Goal: Register for event/course

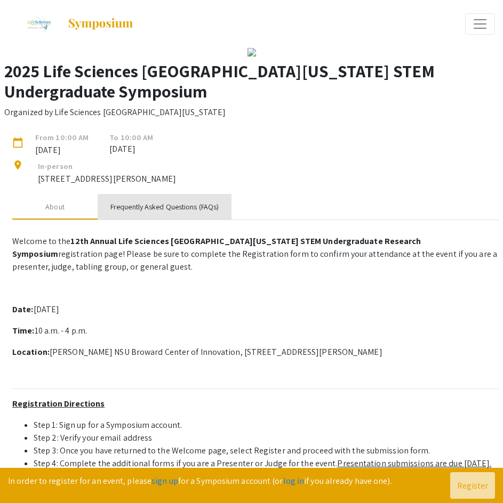
click at [173, 213] on div "Frequently Asked Questions (FAQs)" at bounding box center [164, 207] width 108 height 11
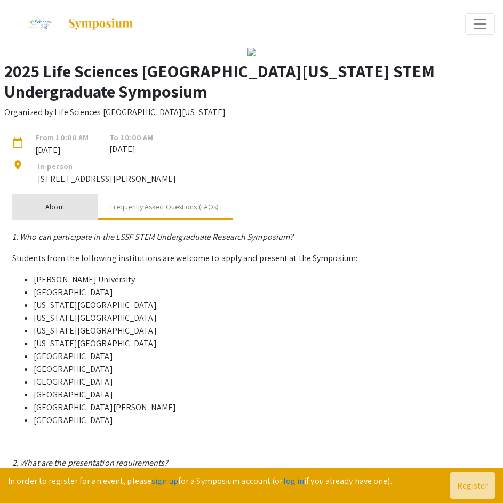
click at [73, 220] on div "About" at bounding box center [54, 207] width 85 height 26
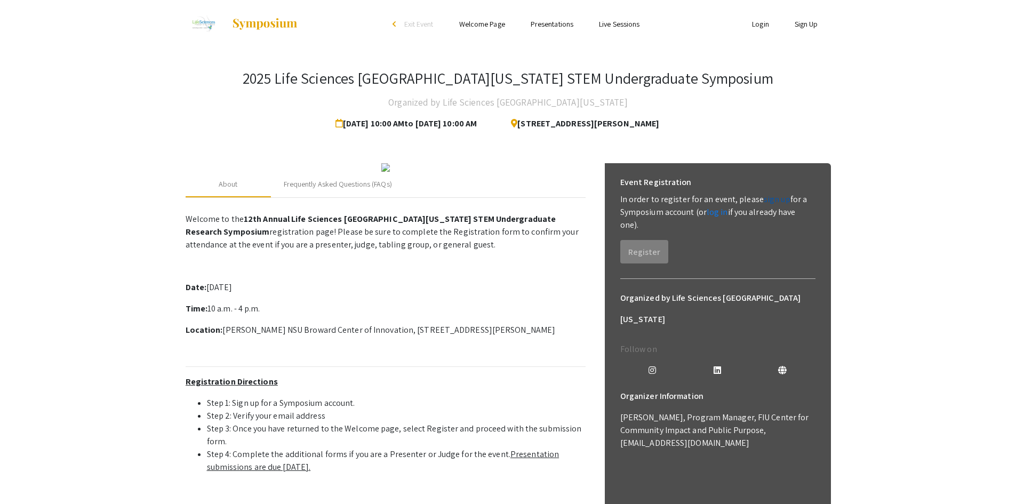
click at [774, 197] on link "sign up" at bounding box center [776, 199] width 27 height 11
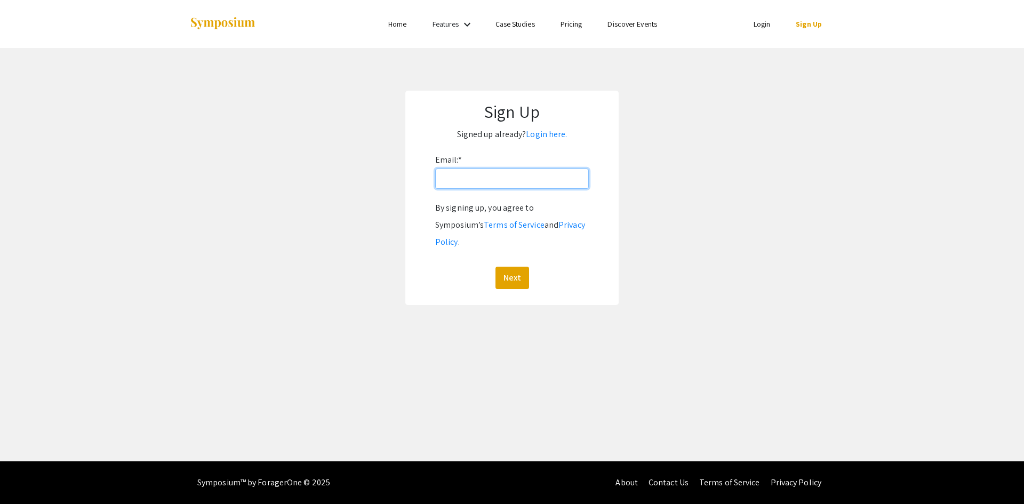
click at [509, 172] on input "Email: *" at bounding box center [512, 178] width 154 height 20
type input "ssearight@fgcu.edu"
click at [517, 267] on button "Next" at bounding box center [512, 278] width 34 height 22
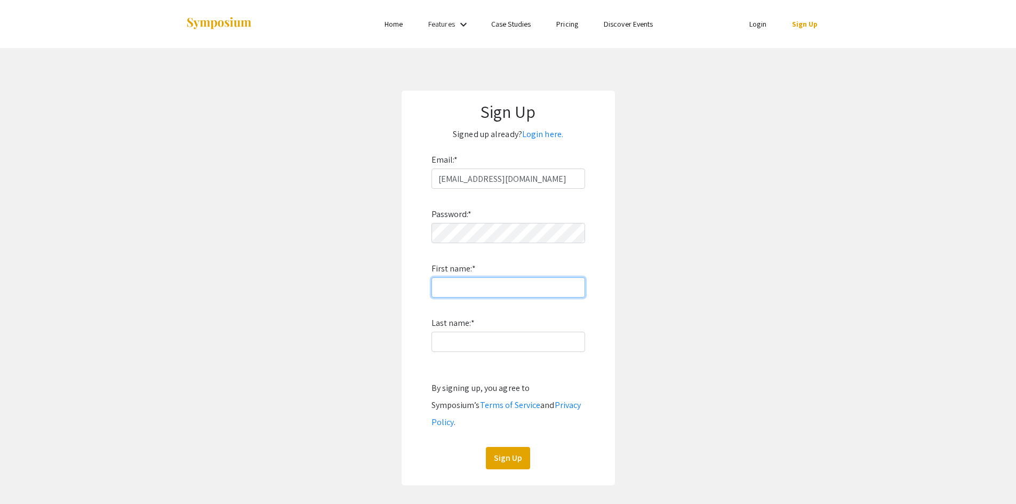
click at [488, 283] on input "First name: *" at bounding box center [508, 287] width 154 height 20
type input "Sarah"
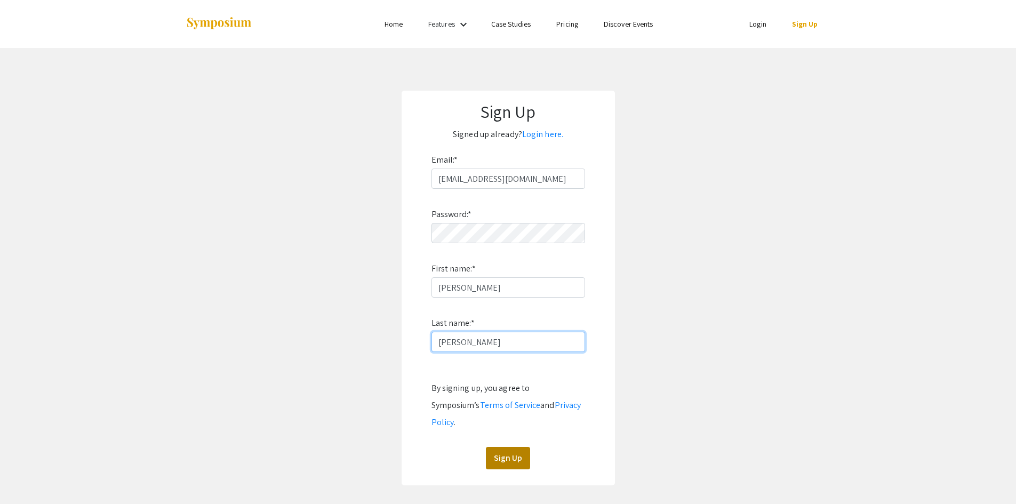
type input "Searight"
click at [512, 448] on button "Sign Up" at bounding box center [508, 458] width 44 height 22
click at [516, 423] on div "Password: * First name: * Sarah Last name: * Searight By signing up, you agree …" at bounding box center [508, 329] width 154 height 280
click at [512, 447] on button "Sign Up" at bounding box center [508, 458] width 44 height 22
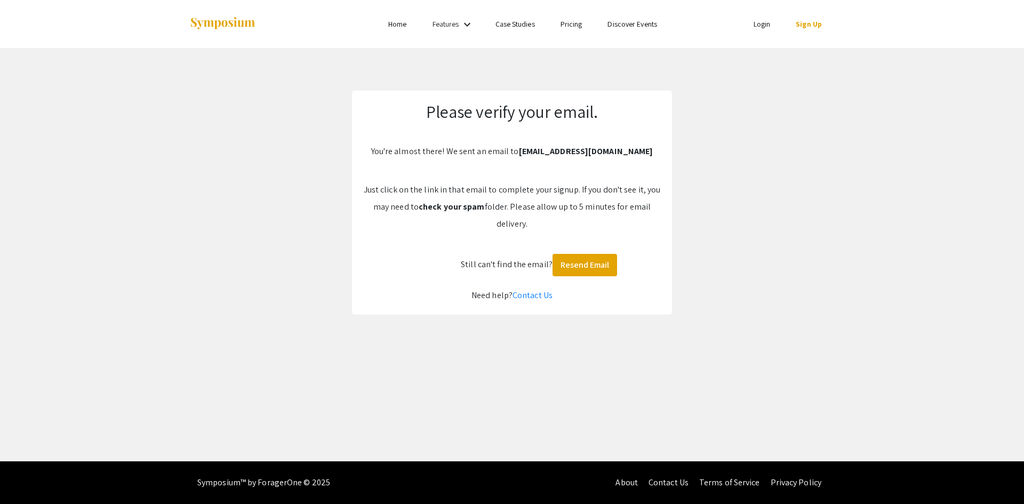
click at [754, 23] on link "Login" at bounding box center [761, 24] width 17 height 10
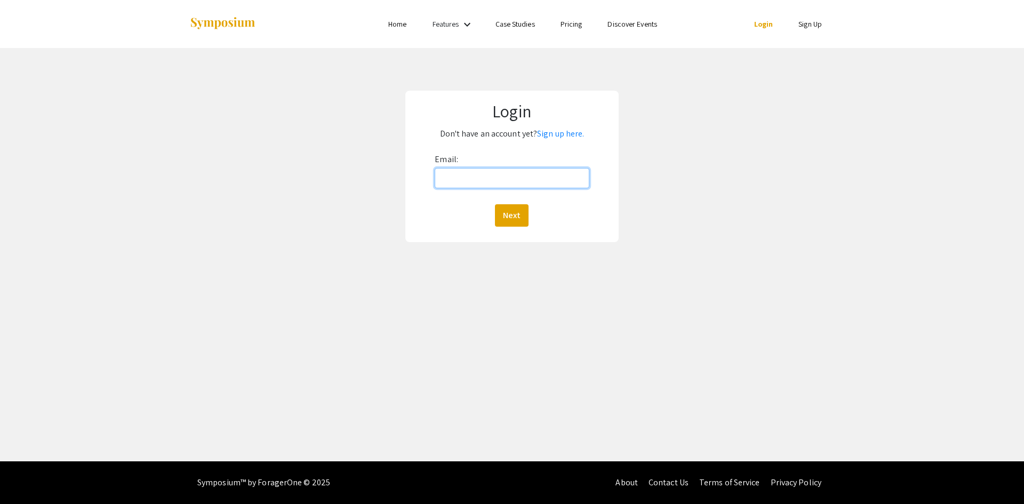
click at [565, 180] on input "Email:" at bounding box center [512, 178] width 154 height 20
type input "ssearight@fgcu.edu"
click at [517, 210] on button "Next" at bounding box center [512, 215] width 34 height 22
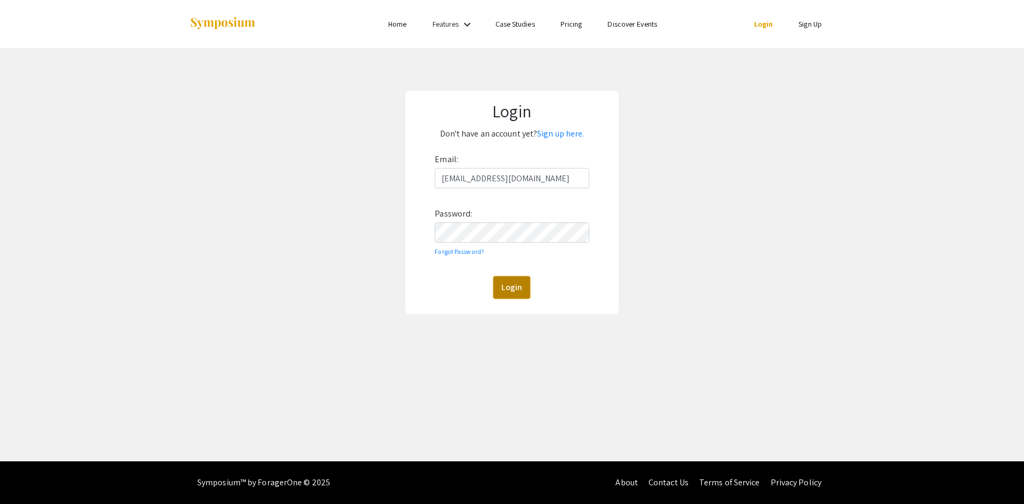
click at [506, 279] on button "Login" at bounding box center [511, 287] width 37 height 22
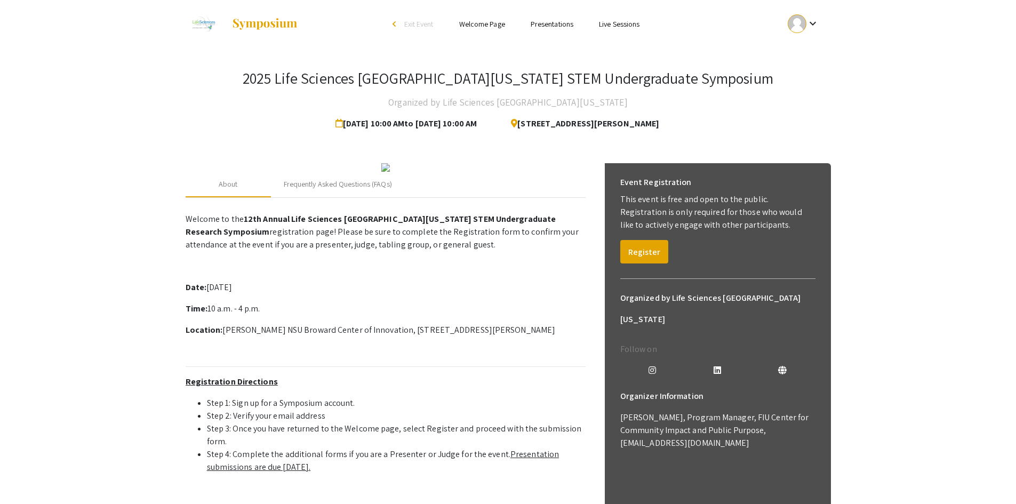
click at [982, 238] on app-registration-page-preview "2025 Life Sciences South Florida STEM Undergraduate Symposium Organized by Life…" at bounding box center [508, 372] width 1016 height 648
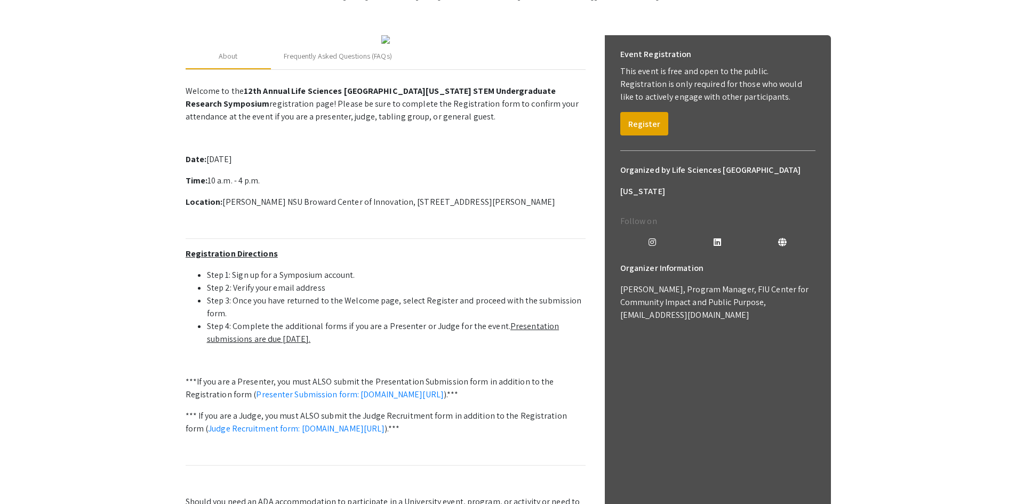
scroll to position [53, 0]
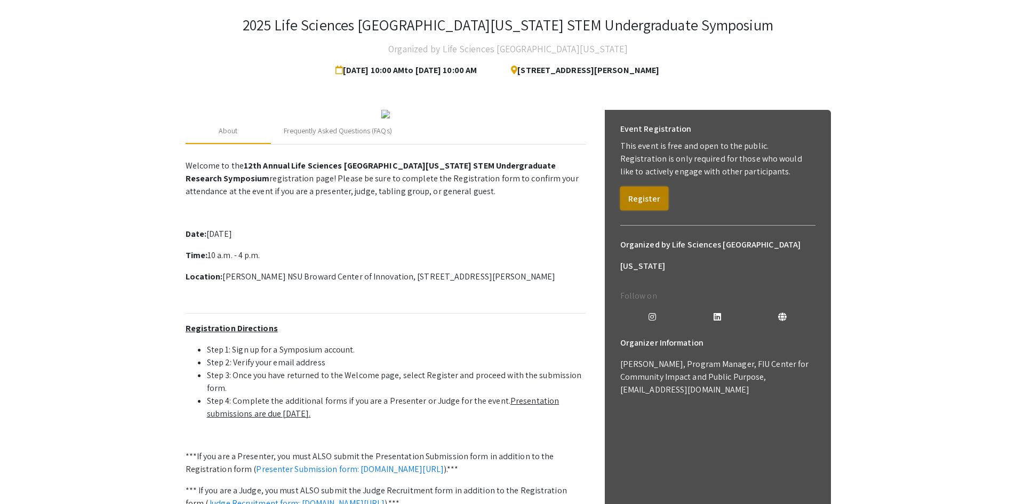
click at [644, 200] on button "Register" at bounding box center [644, 198] width 48 height 23
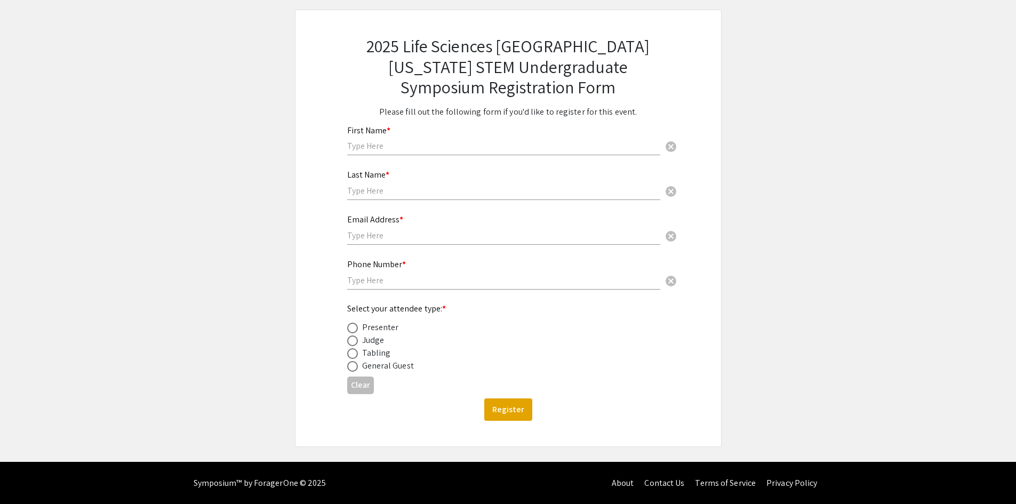
scroll to position [54, 0]
click at [358, 337] on label at bounding box center [354, 340] width 15 height 11
click at [358, 337] on input "radio" at bounding box center [352, 340] width 11 height 11
radio input "true"
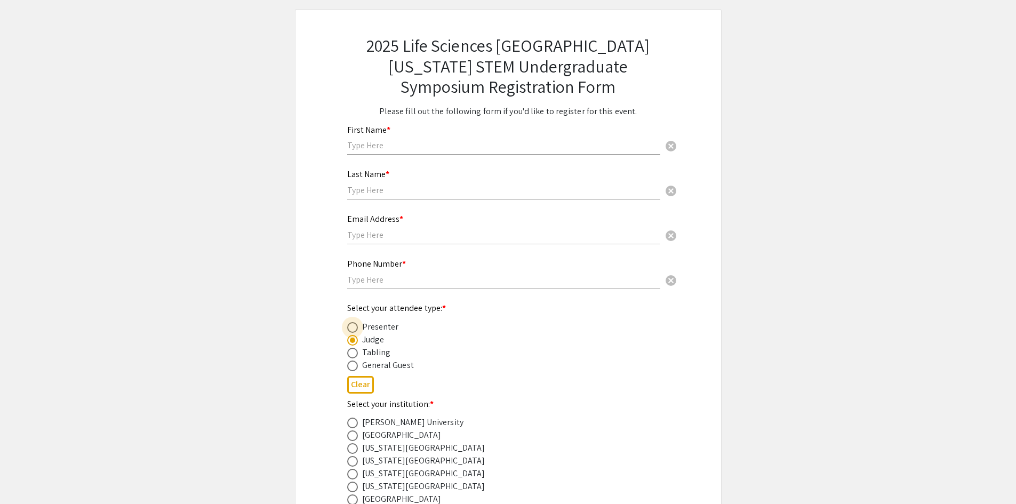
click at [350, 325] on span at bounding box center [352, 327] width 11 height 11
click at [350, 325] on input "radio" at bounding box center [352, 327] width 11 height 11
radio input "true"
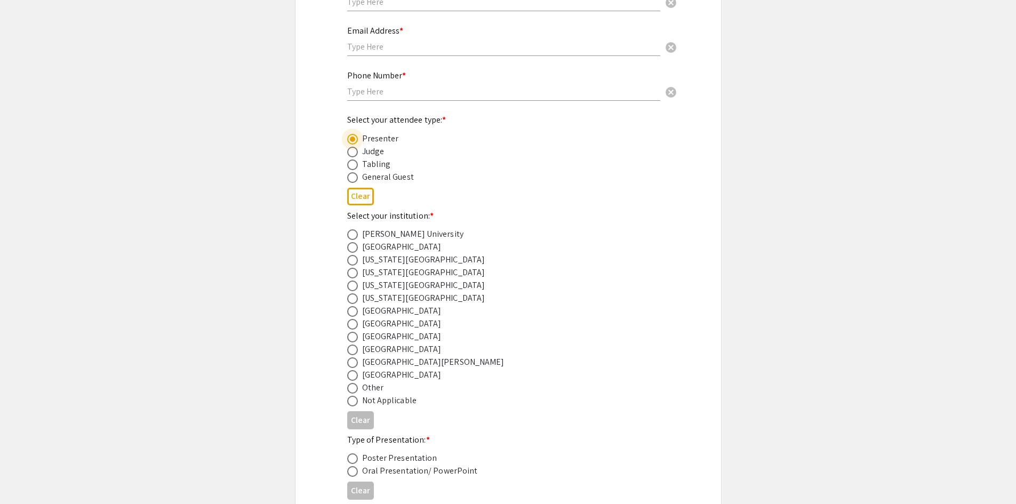
scroll to position [267, 0]
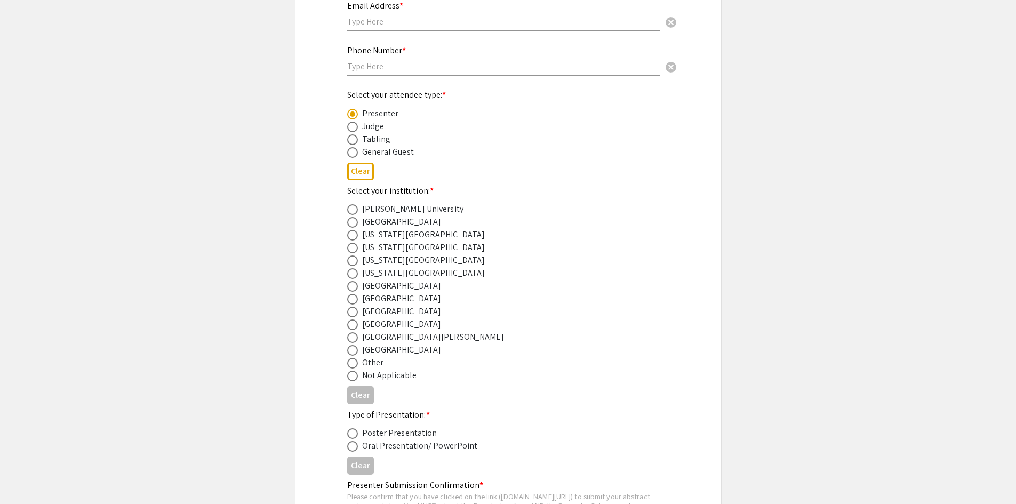
click at [366, 250] on div "Florida Gulf Coast University" at bounding box center [423, 247] width 123 height 13
click at [350, 249] on span at bounding box center [352, 248] width 11 height 11
click at [350, 249] on input "radio" at bounding box center [352, 248] width 11 height 11
radio input "true"
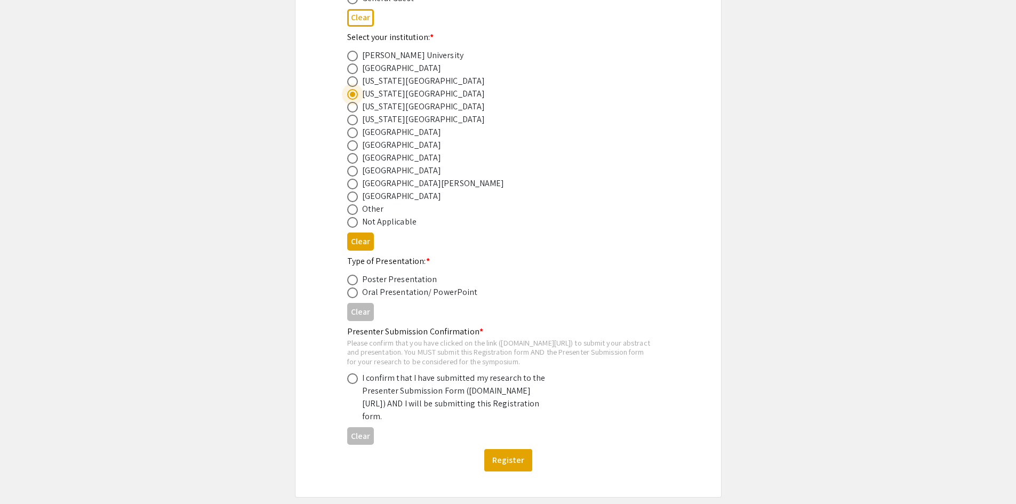
scroll to position [427, 0]
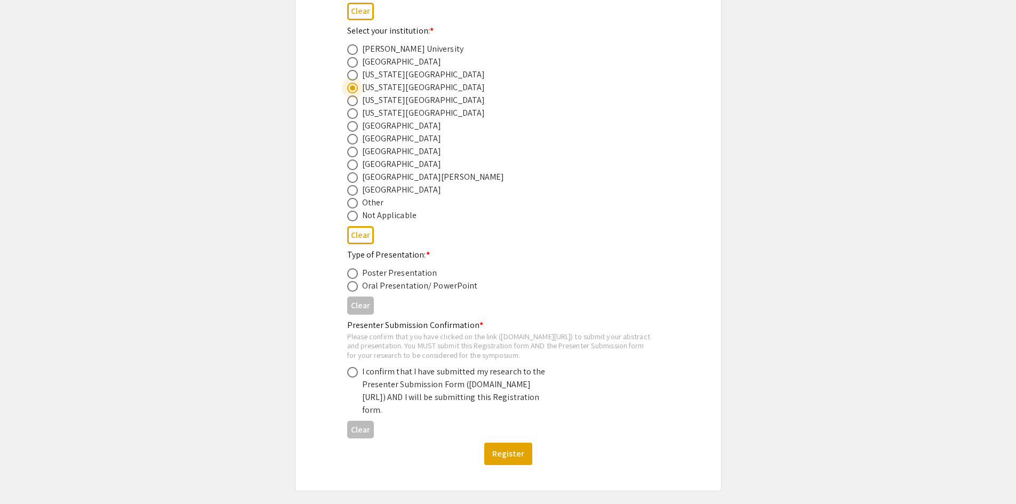
click at [352, 278] on span at bounding box center [352, 273] width 11 height 11
click at [352, 278] on input "radio" at bounding box center [352, 273] width 11 height 11
radio input "true"
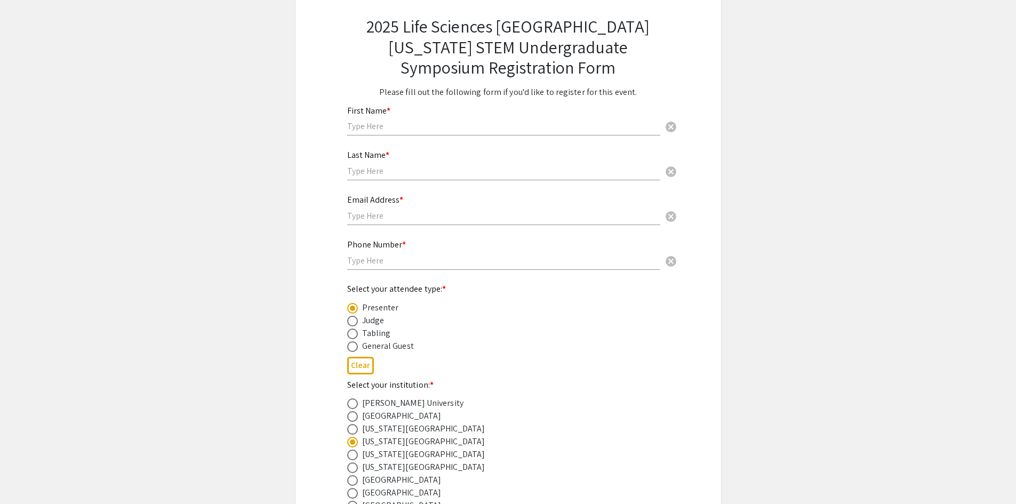
scroll to position [0, 0]
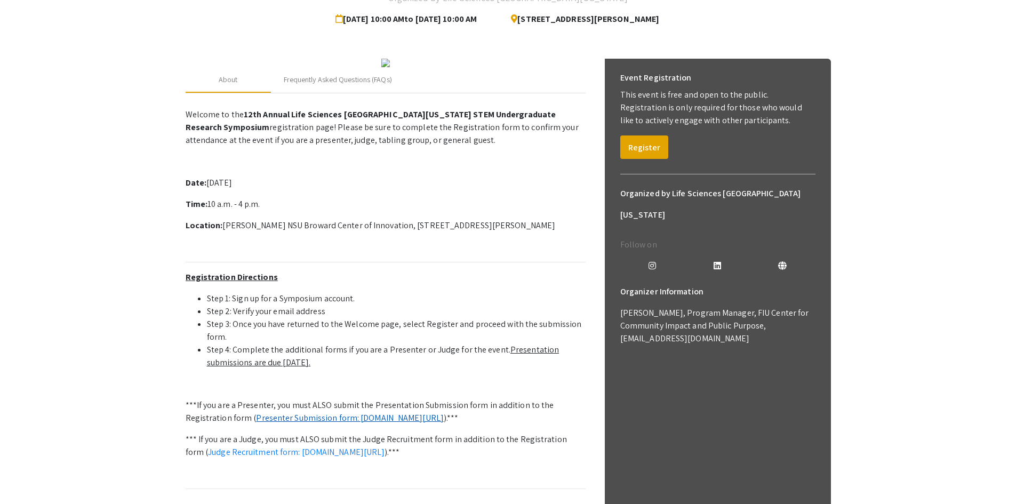
scroll to position [345, 0]
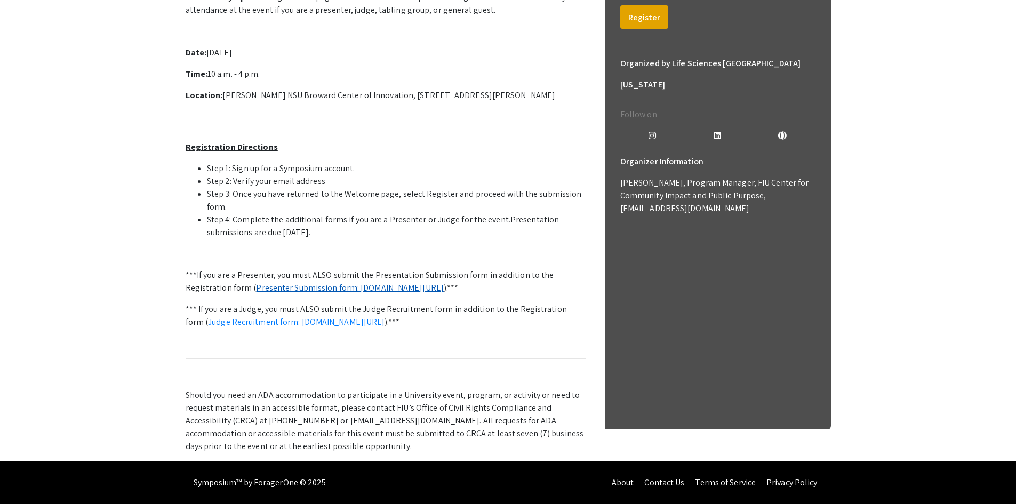
click at [412, 282] on link "Presenter Submission form: symposium.foragerone.com/lssfsymposium2025/submission" at bounding box center [350, 287] width 188 height 11
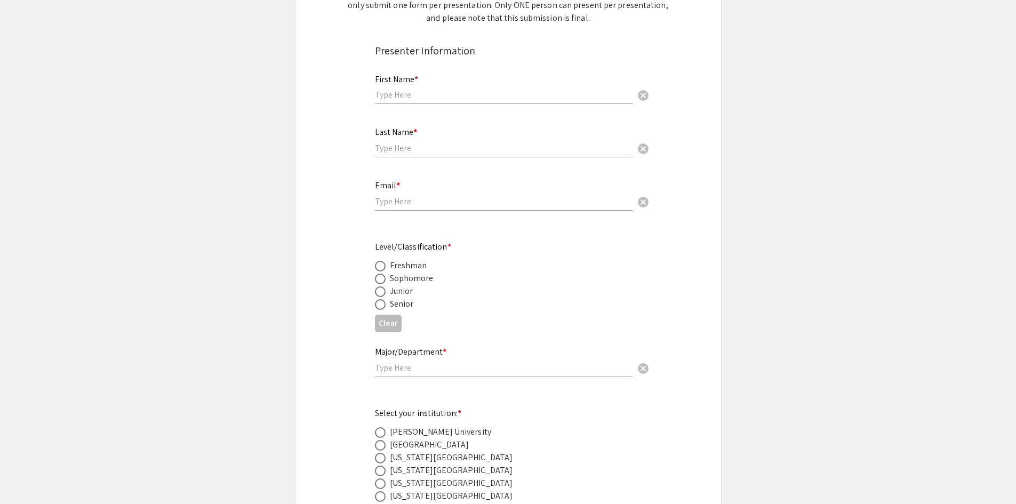
scroll to position [213, 0]
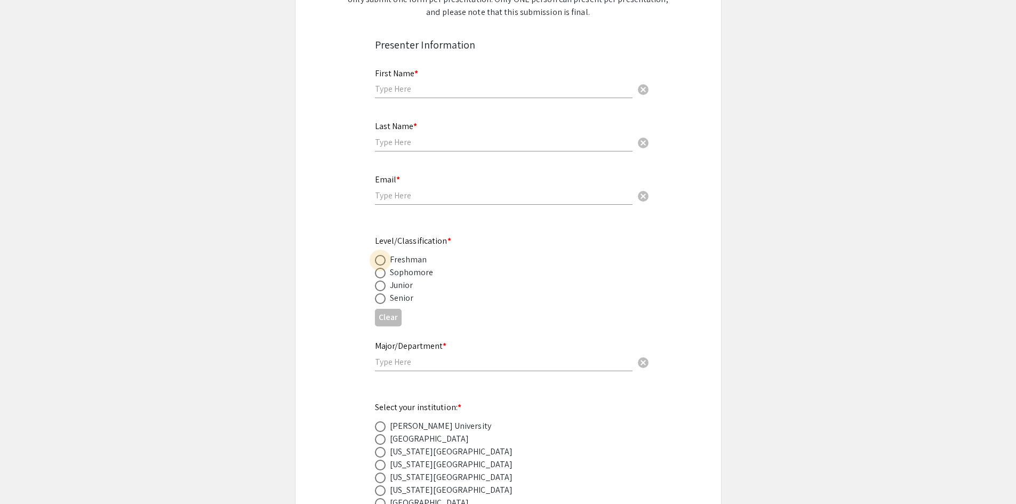
click at [385, 261] on span at bounding box center [380, 260] width 11 height 11
click at [385, 261] on input "radio" at bounding box center [380, 260] width 11 height 11
radio input "true"
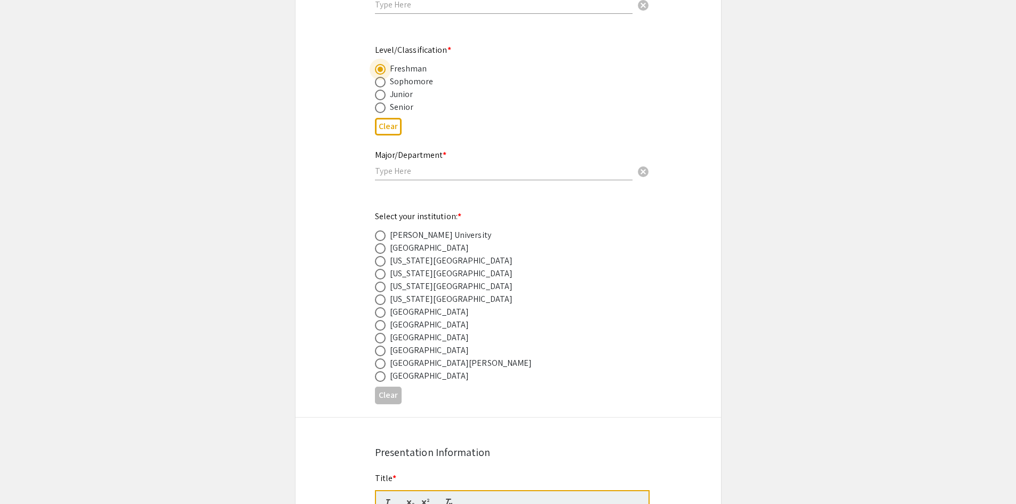
scroll to position [427, 0]
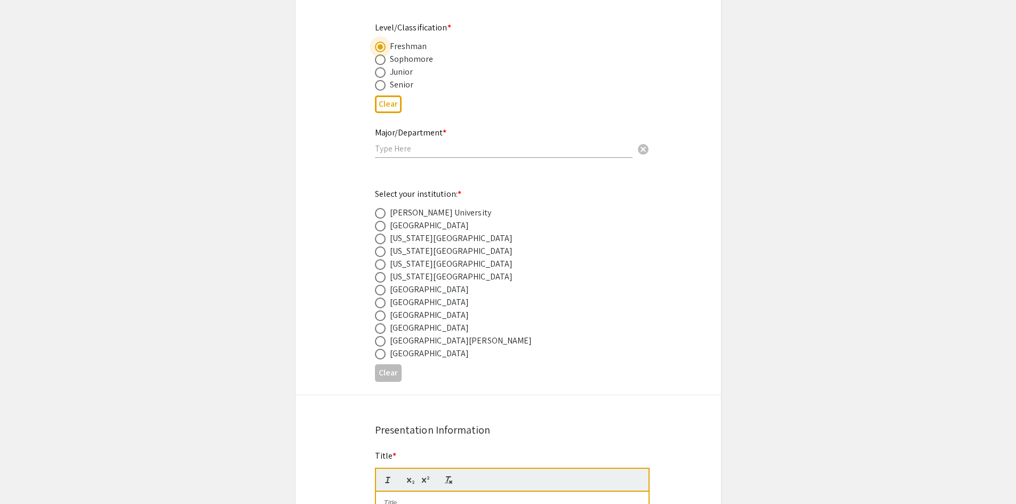
click at [384, 285] on span at bounding box center [380, 290] width 11 height 11
click at [384, 285] on input "radio" at bounding box center [380, 290] width 11 height 11
radio input "true"
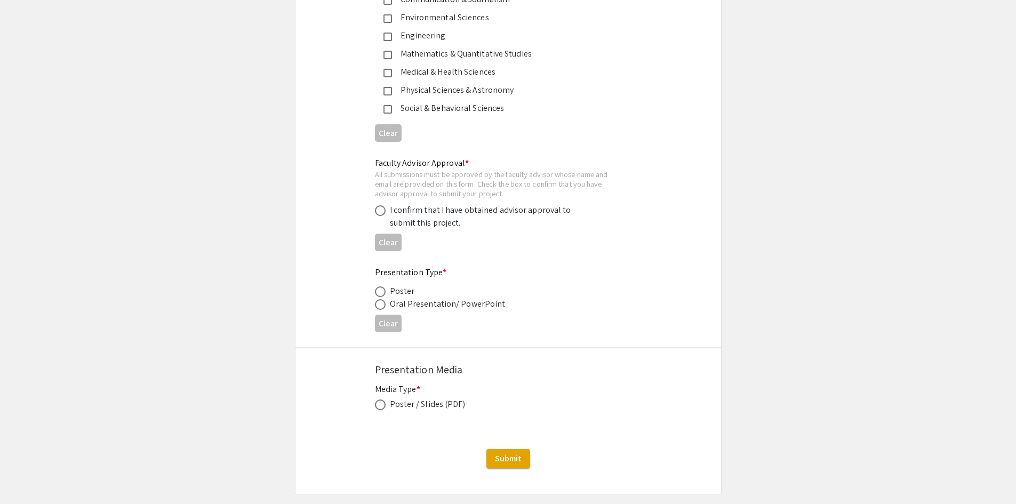
scroll to position [1541, 0]
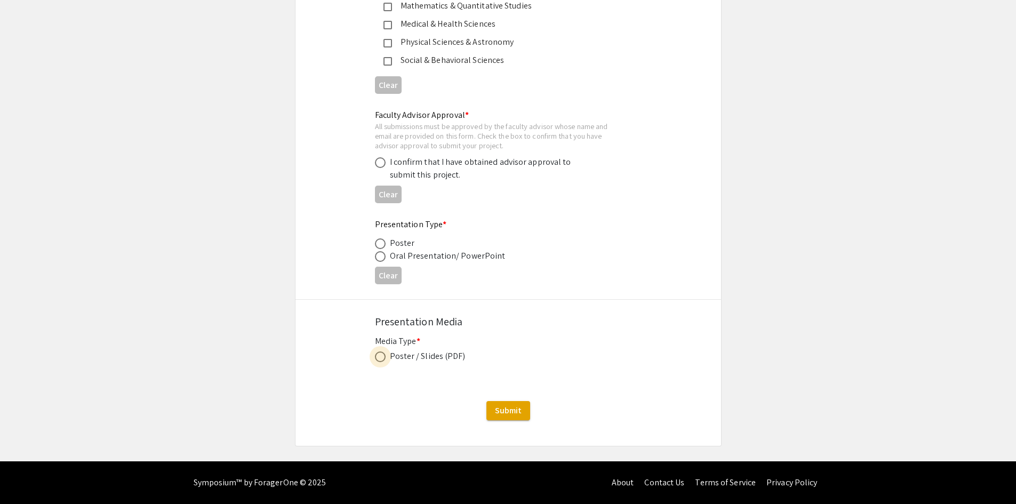
click at [385, 358] on span at bounding box center [380, 356] width 11 height 11
click at [385, 358] on input "radio" at bounding box center [380, 356] width 11 height 11
radio input "true"
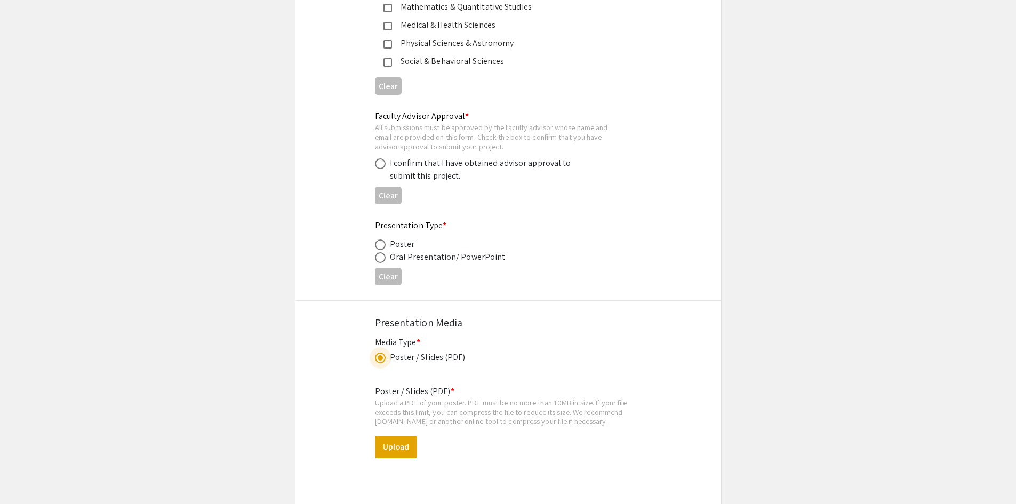
scroll to position [1435, 0]
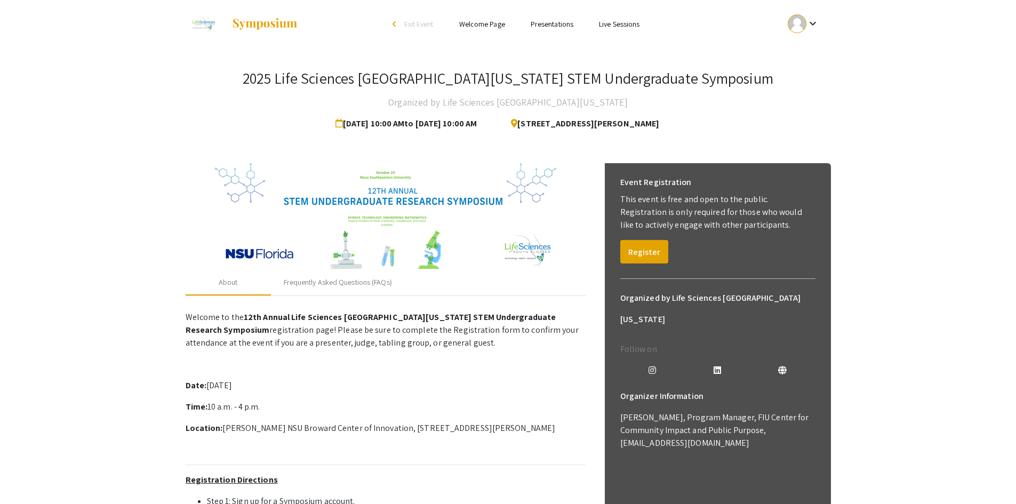
drag, startPoint x: 518, startPoint y: 125, endPoint x: 623, endPoint y: 128, distance: 105.1
click at [623, 128] on span "[STREET_ADDRESS][PERSON_NAME]" at bounding box center [580, 123] width 157 height 21
click at [580, 125] on span "3100 Ray Ferrero Jr Blvd 5th floor, Davie, FL 33314" at bounding box center [580, 123] width 157 height 21
drag, startPoint x: 516, startPoint y: 123, endPoint x: 702, endPoint y: 123, distance: 186.1
click at [659, 123] on span "3100 Ray Ferrero Jr Blvd 5th floor, Davie, FL 33314" at bounding box center [580, 123] width 157 height 21
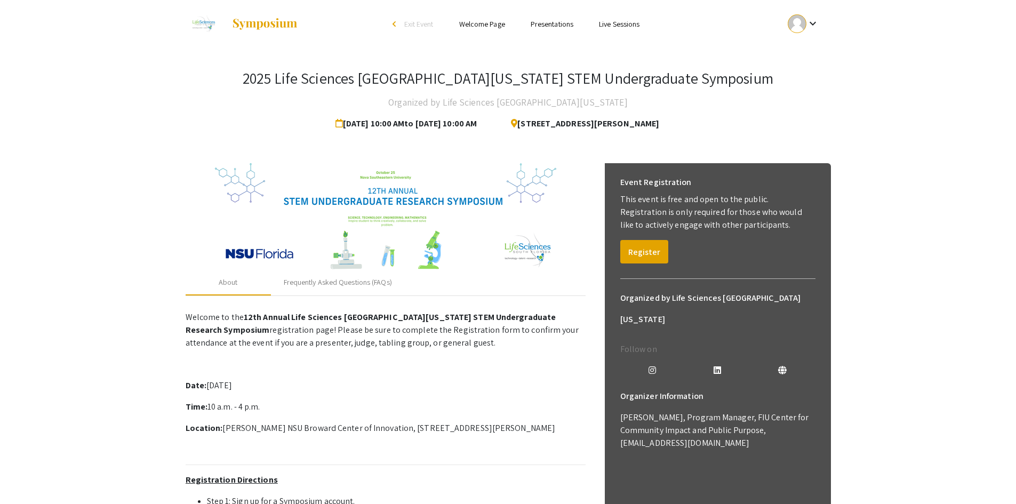
copy span "3100 Ray Ferrero Jr Blvd 5th floor, Davie, FL 33314"
